Goal: Transaction & Acquisition: Purchase product/service

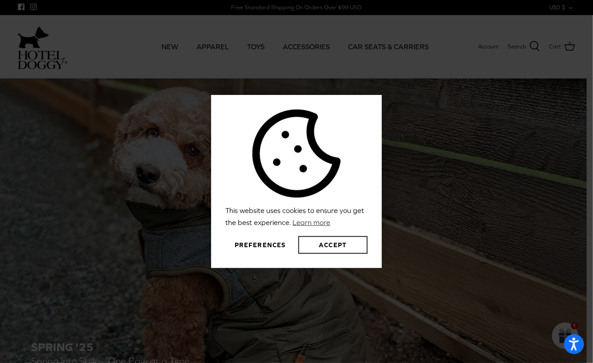
click at [343, 242] on button "Accept" at bounding box center [332, 245] width 69 height 18
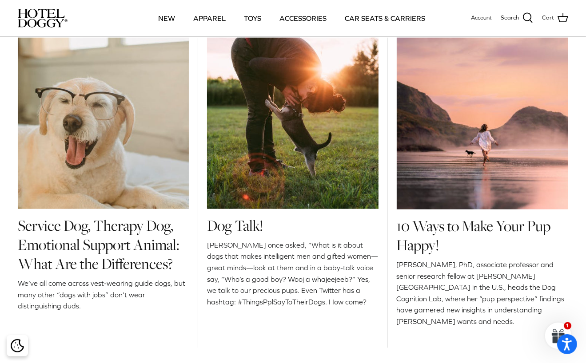
scroll to position [952, 0]
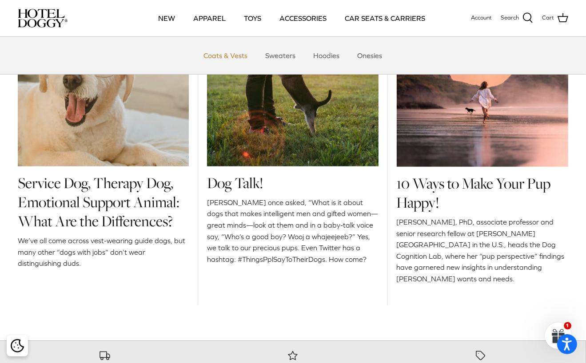
click at [217, 56] on link "Coats & Vests" at bounding box center [226, 55] width 60 height 27
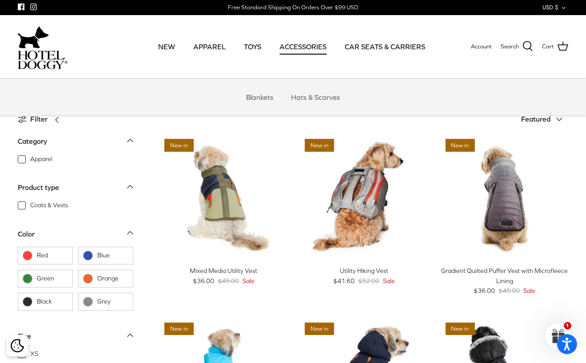
click at [308, 45] on link "ACCESSORIES" at bounding box center [302, 47] width 63 height 30
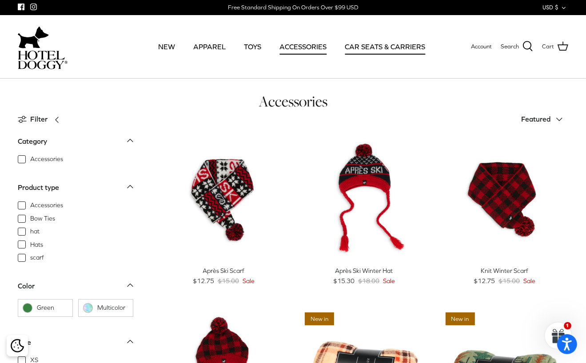
click at [385, 46] on link "CAR SEATS & CARRIERS" at bounding box center [385, 47] width 96 height 30
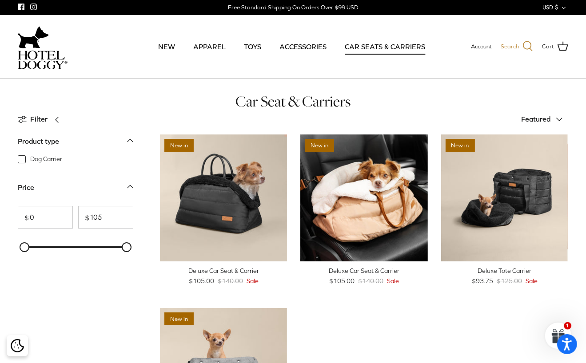
click at [528, 44] on icon at bounding box center [527, 46] width 11 height 11
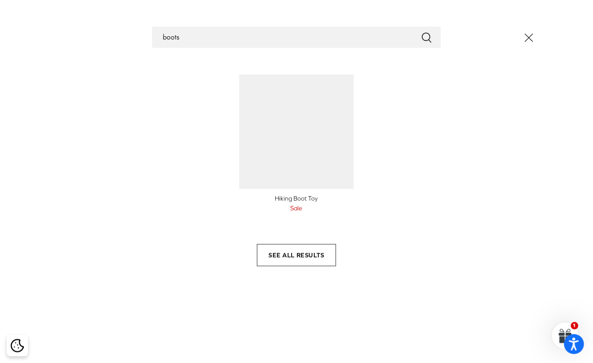
type input "boots"
click at [421, 32] on button "Submit" at bounding box center [426, 38] width 11 height 12
